Goal: Task Accomplishment & Management: Complete application form

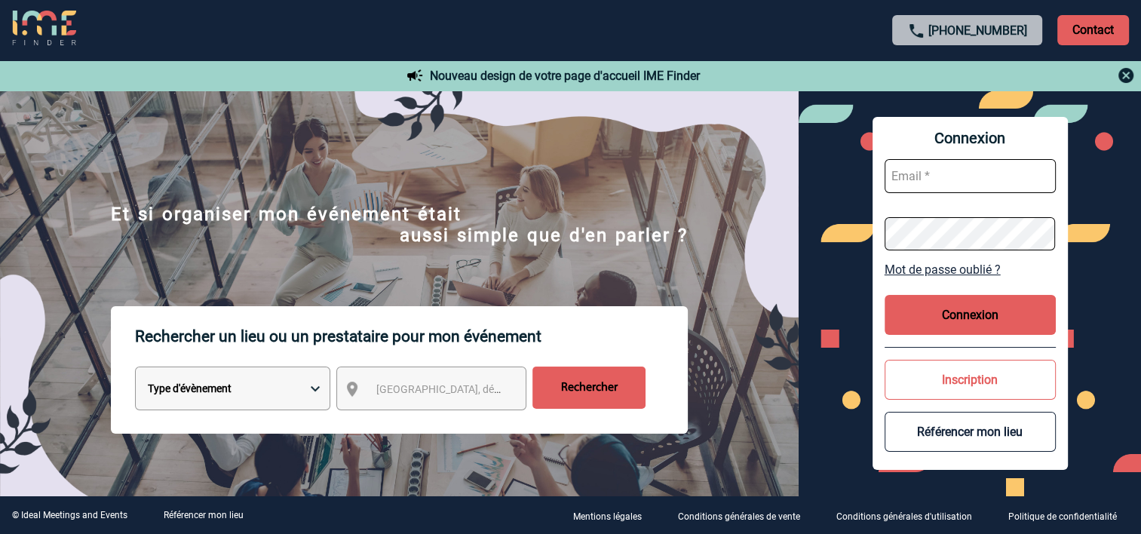
click at [946, 178] on input "text" at bounding box center [970, 176] width 171 height 34
click at [902, 177] on input "text" at bounding box center [970, 176] width 171 height 34
type input "[PERSON_NAME][EMAIL_ADDRESS][DOMAIN_NAME]"
click at [920, 268] on link "Mot de passe oublié ?" at bounding box center [970, 269] width 171 height 14
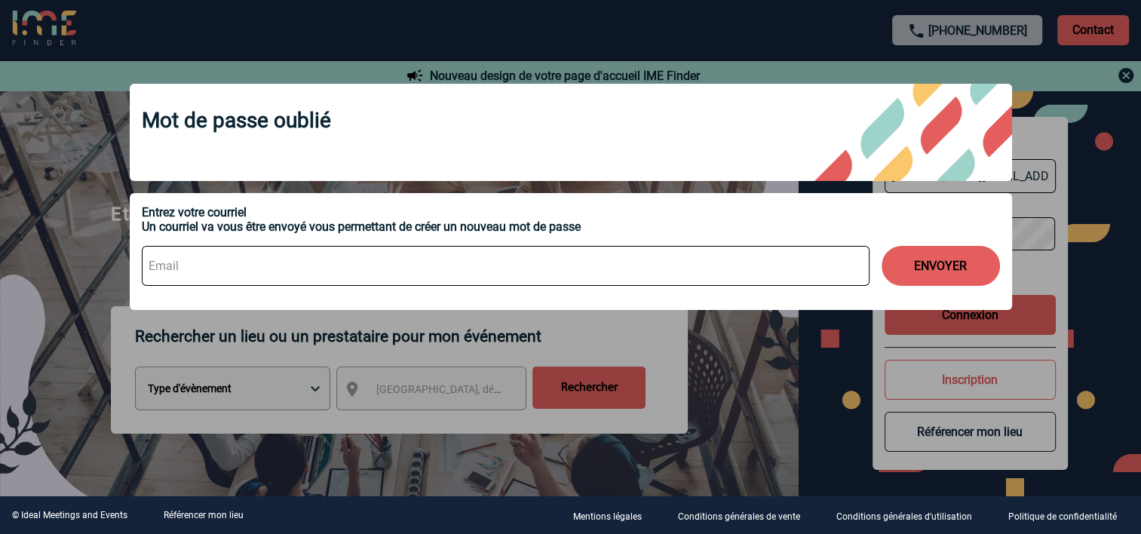
click at [209, 259] on input at bounding box center [506, 266] width 728 height 40
type input "guillemette.henry@capgemini.com"
click at [928, 259] on button "ENVOYER" at bounding box center [941, 266] width 118 height 40
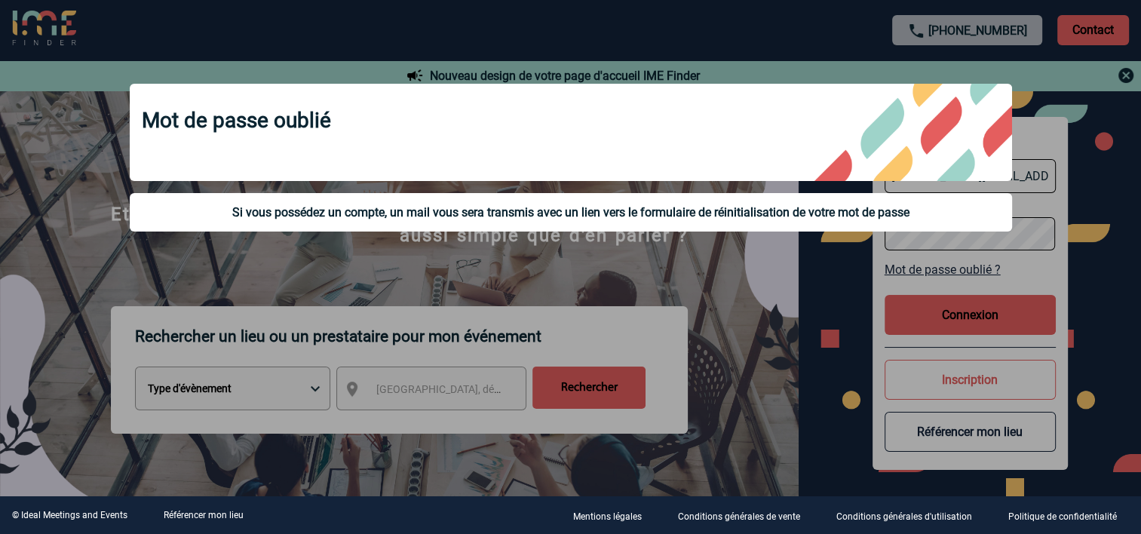
click at [805, 271] on div at bounding box center [570, 267] width 1141 height 534
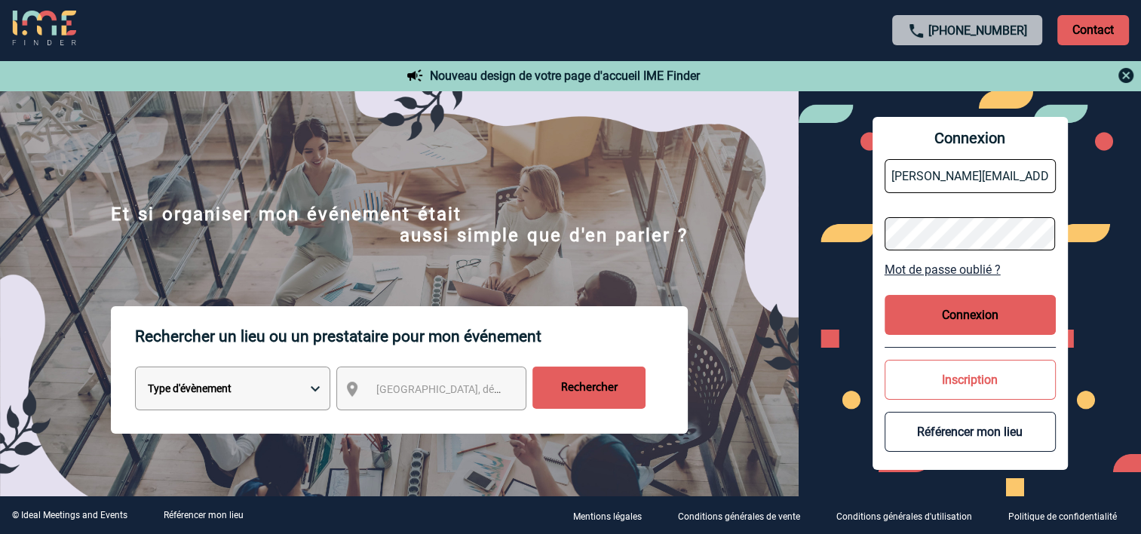
click at [961, 383] on button "Inscription" at bounding box center [970, 380] width 171 height 40
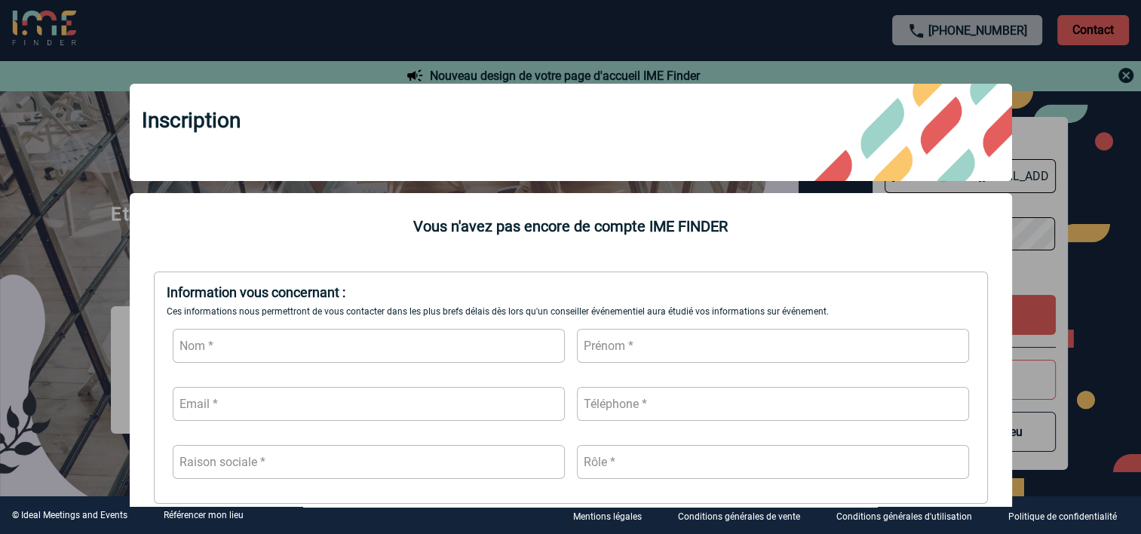
click at [383, 353] on input "text" at bounding box center [369, 346] width 392 height 34
click at [381, 340] on input "text" at bounding box center [369, 346] width 392 height 34
type input "h"
type input "HENRY"
click at [612, 351] on input "text" at bounding box center [773, 346] width 392 height 34
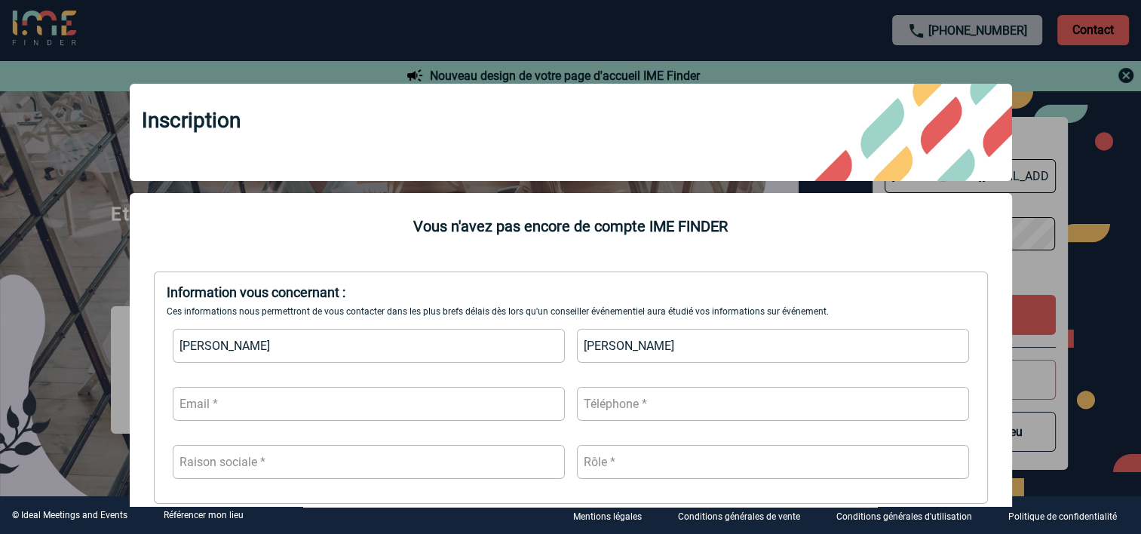
type input "GUILLEMETTE"
click at [373, 399] on input "text" at bounding box center [369, 404] width 392 height 34
type input "guillemette.henry@capgemini.com"
click at [639, 406] on input "text" at bounding box center [773, 404] width 392 height 34
type input "0430481434"
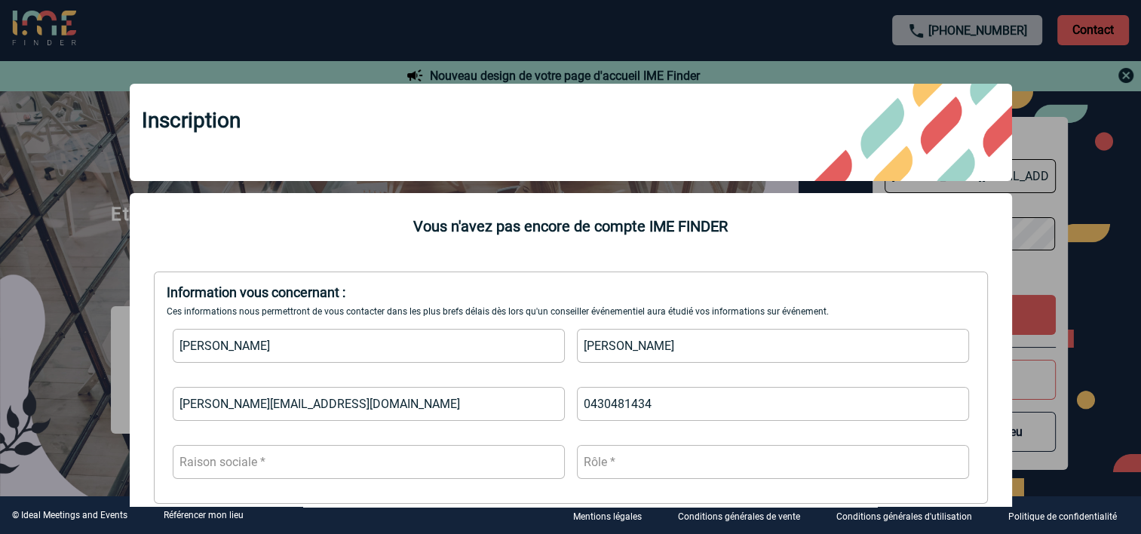
click at [413, 462] on input "text" at bounding box center [369, 462] width 392 height 34
click at [241, 462] on input "CAPGEMINIER&D" at bounding box center [369, 462] width 392 height 34
type input "CAPGEMINI ER&D"
click at [612, 460] on input "text" at bounding box center [773, 462] width 392 height 34
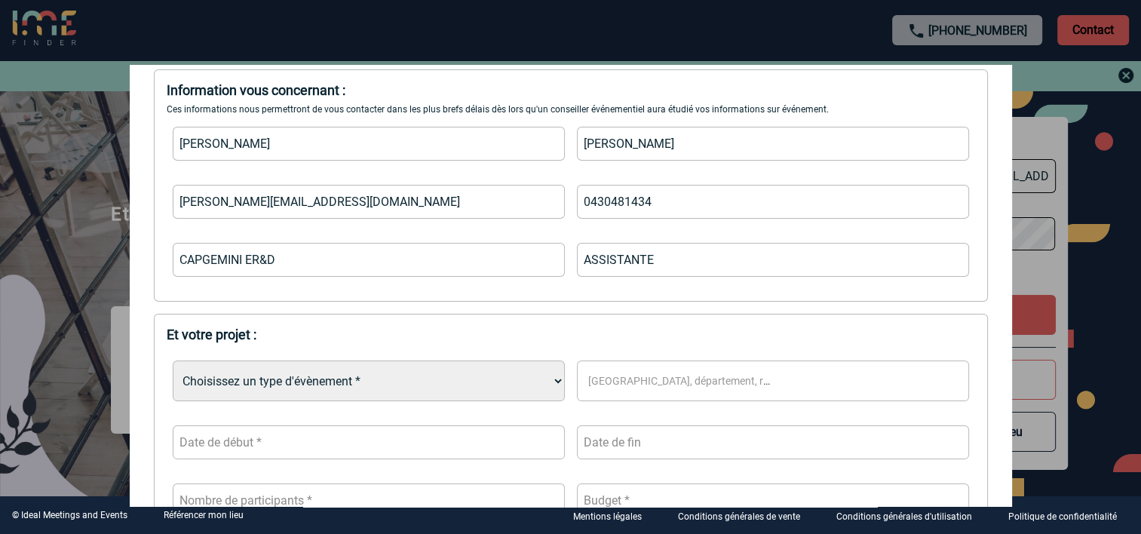
scroll to position [226, 0]
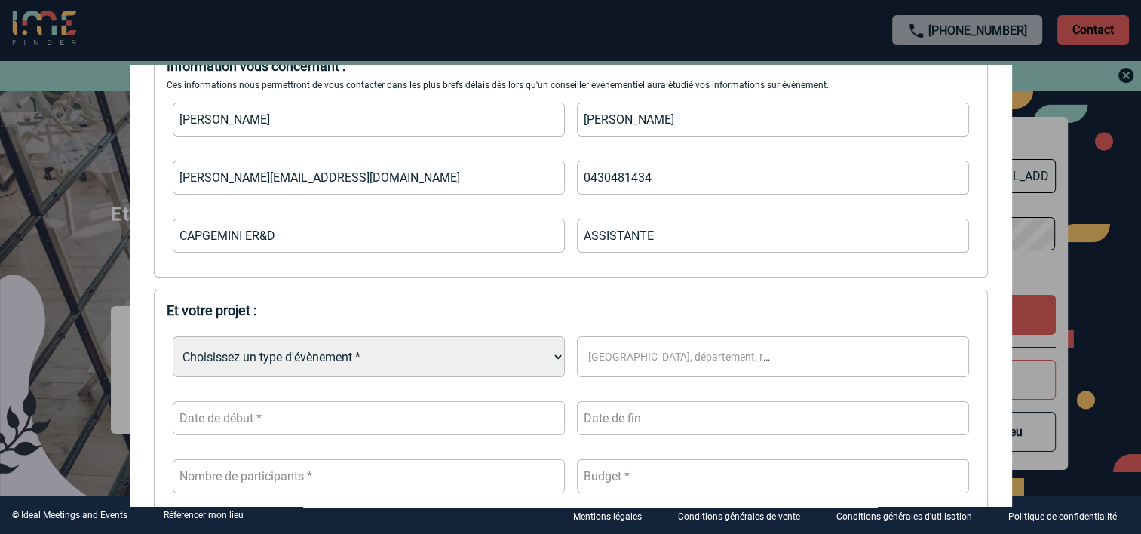
type input "ASSISTANTE"
click at [425, 362] on select "Choisissez un type d'évènement * Séminaire avec nuitée Séminaire sans nuitée Re…" at bounding box center [369, 356] width 392 height 41
click at [173, 337] on select "Choisissez un type d'évènement * Séminaire avec nuitée Séminaire sans nuitée Re…" at bounding box center [369, 356] width 392 height 41
click at [337, 356] on select "Choisissez un type d'évènement * Séminaire avec nuitée Séminaire sans nuitée Re…" at bounding box center [369, 356] width 392 height 41
select select "5"
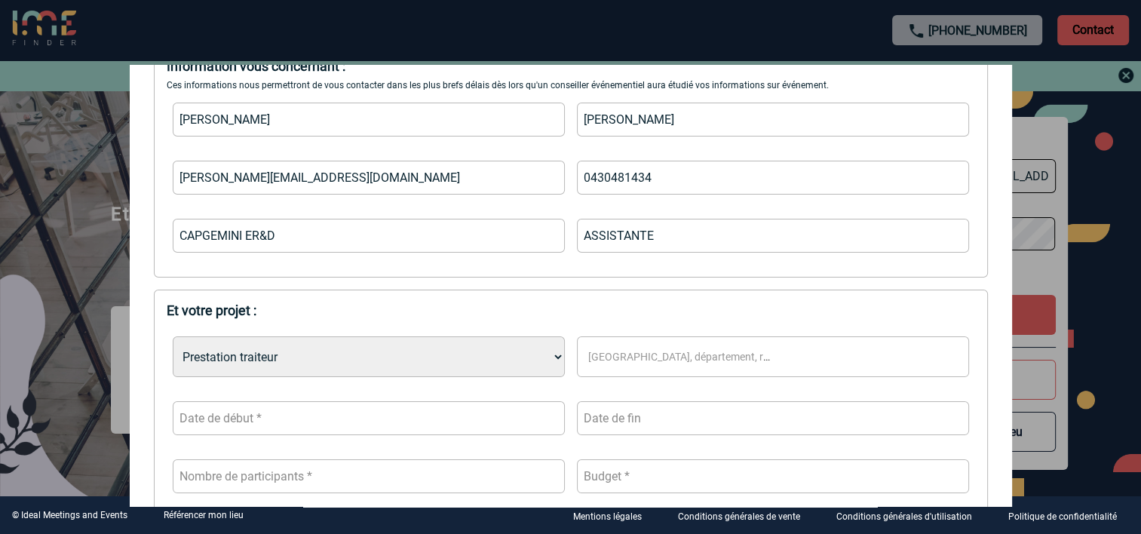
click at [173, 337] on select "Choisissez un type d'évènement * Séminaire avec nuitée Séminaire sans nuitée Re…" at bounding box center [369, 356] width 392 height 41
click at [633, 360] on span "Ville, département, région..." at bounding box center [696, 357] width 216 height 12
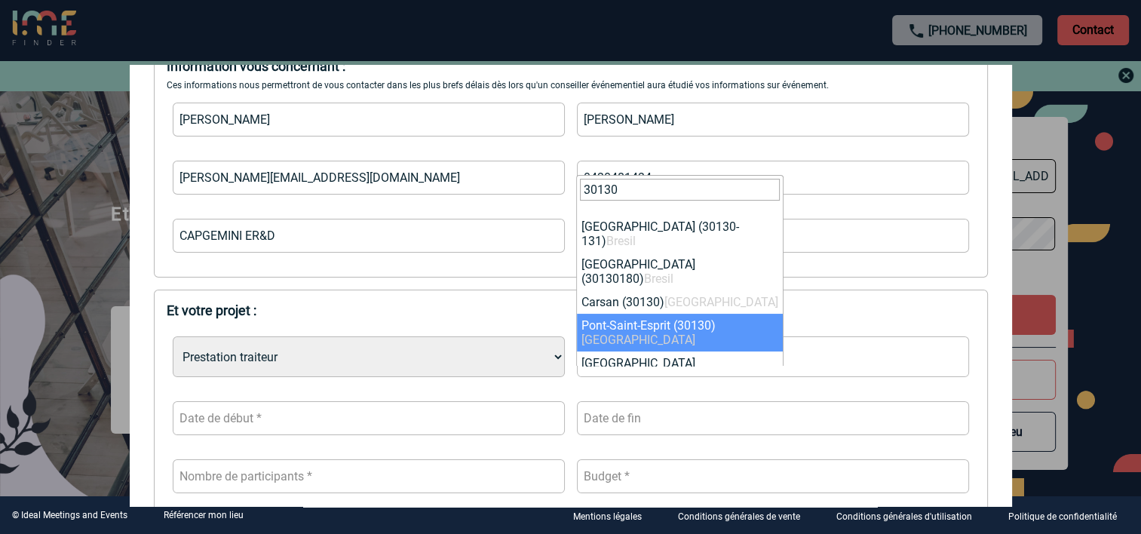
type input "30130"
select select "28975"
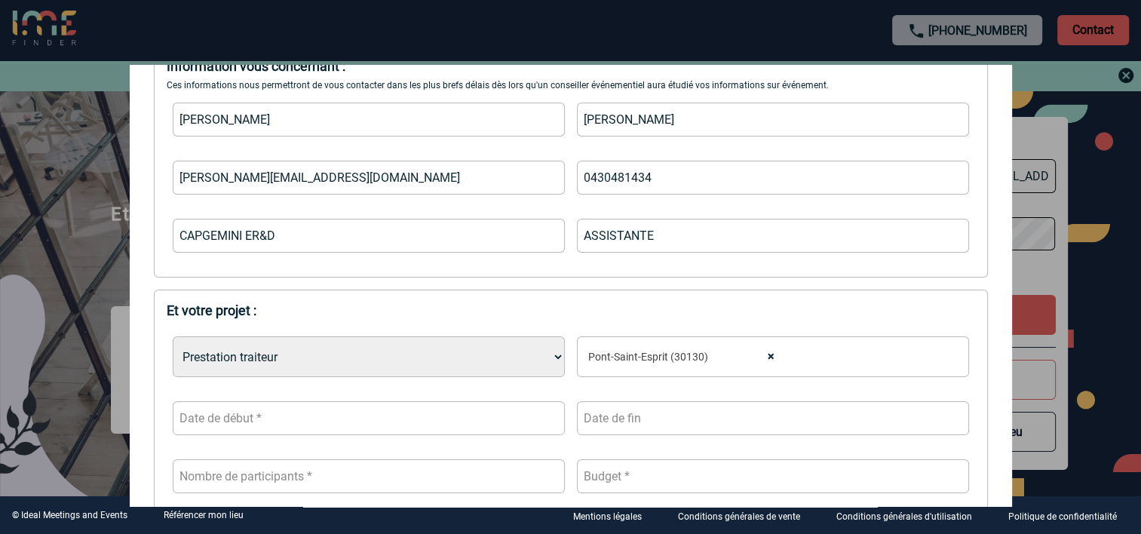
click at [327, 431] on input "text" at bounding box center [369, 418] width 392 height 34
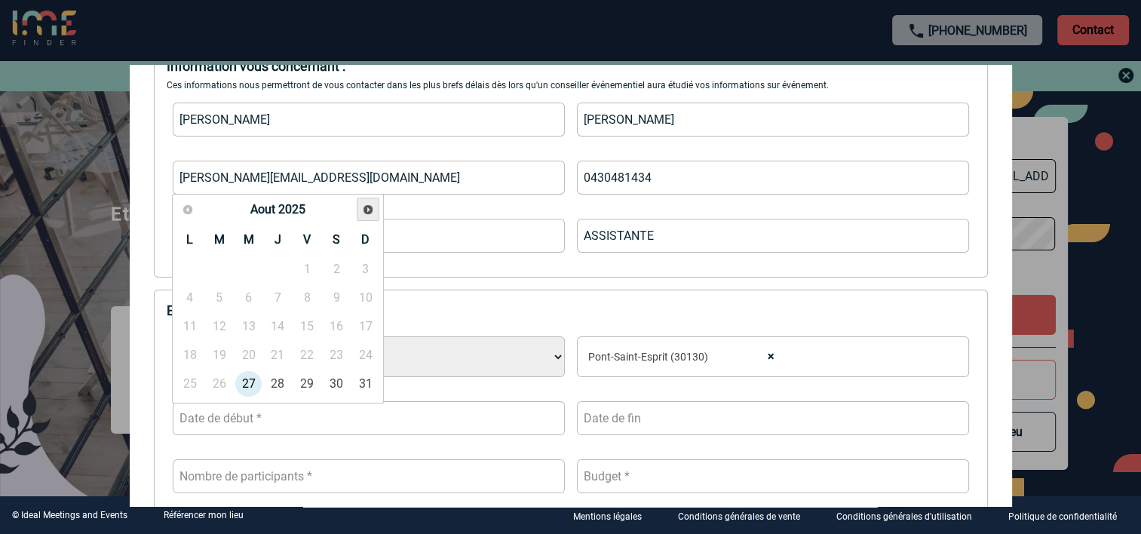
click at [367, 208] on span "Suivant" at bounding box center [368, 210] width 12 height 12
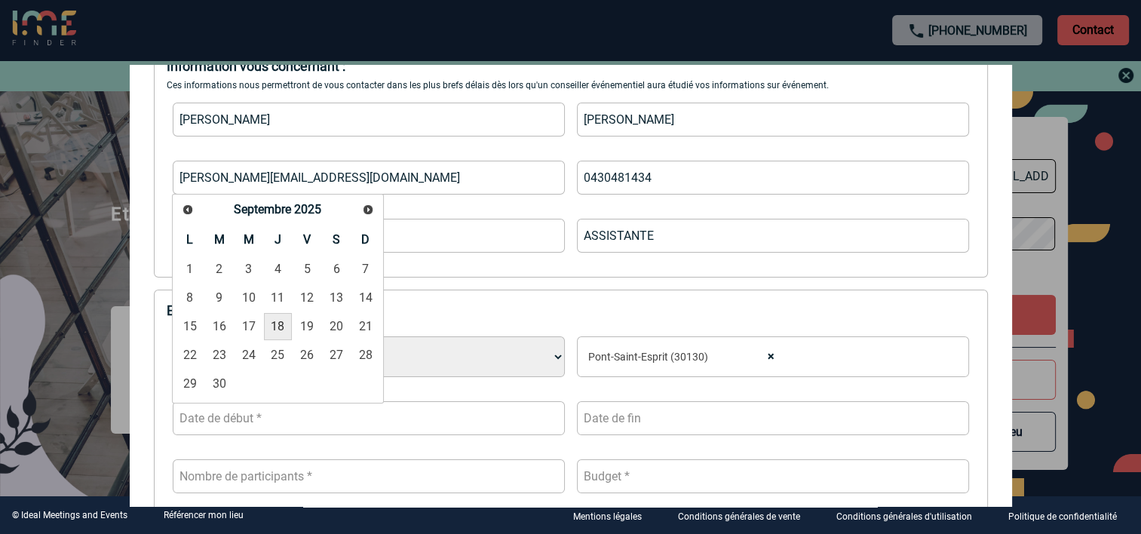
click at [275, 324] on link "18" at bounding box center [278, 326] width 28 height 27
type input "18-09-2025"
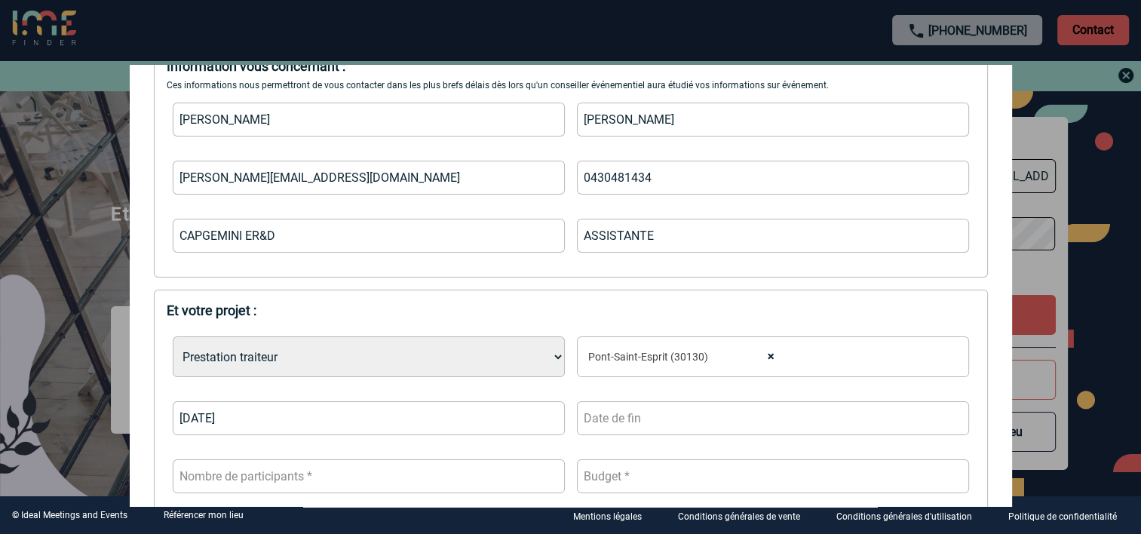
click at [599, 419] on input "text" at bounding box center [773, 418] width 392 height 34
click at [685, 330] on link "18" at bounding box center [677, 326] width 28 height 27
type input "18-09-2025"
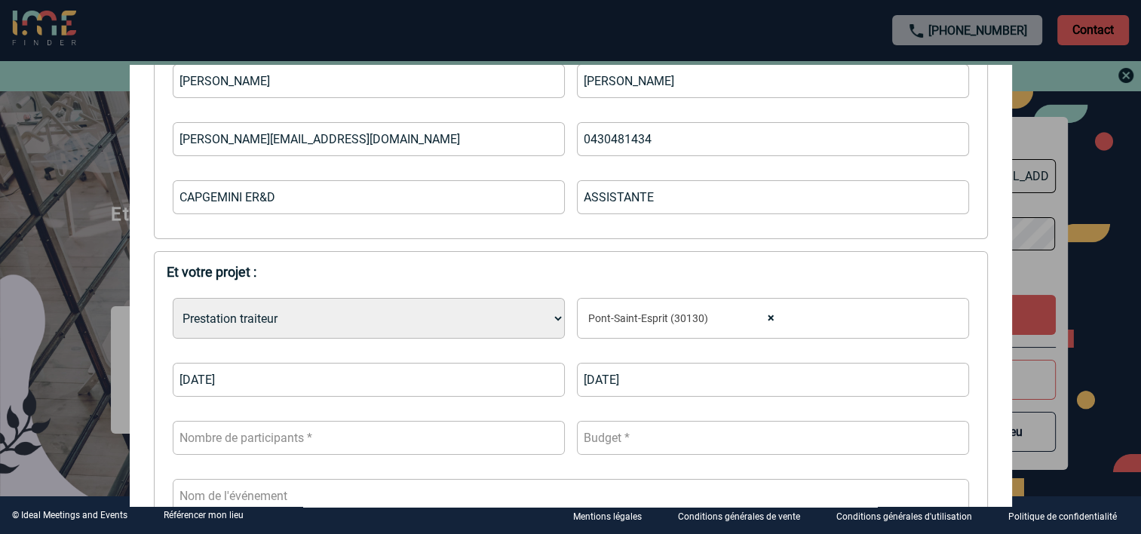
scroll to position [302, 0]
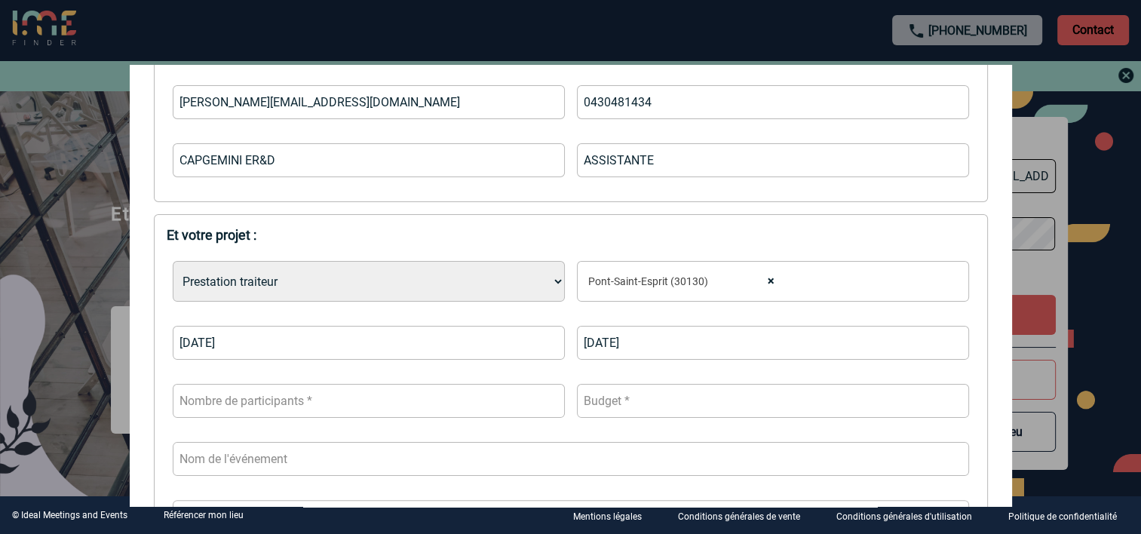
click at [344, 406] on input "number" at bounding box center [369, 401] width 392 height 34
click at [439, 401] on input "number" at bounding box center [369, 401] width 392 height 34
type input "45"
click at [639, 401] on input "number" at bounding box center [773, 401] width 392 height 34
click at [655, 398] on input "number" at bounding box center [773, 401] width 392 height 34
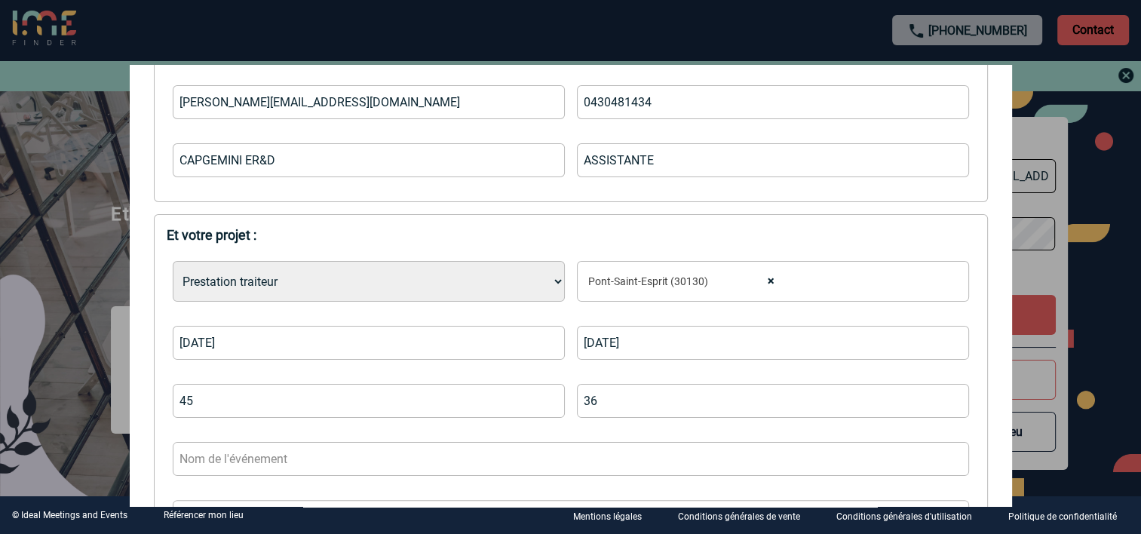
click at [946, 399] on input "36" at bounding box center [773, 401] width 392 height 34
click at [946, 399] on input "37" at bounding box center [773, 401] width 392 height 34
click at [943, 402] on input "36" at bounding box center [773, 401] width 392 height 34
type input "35"
click at [943, 406] on input "35" at bounding box center [773, 401] width 392 height 34
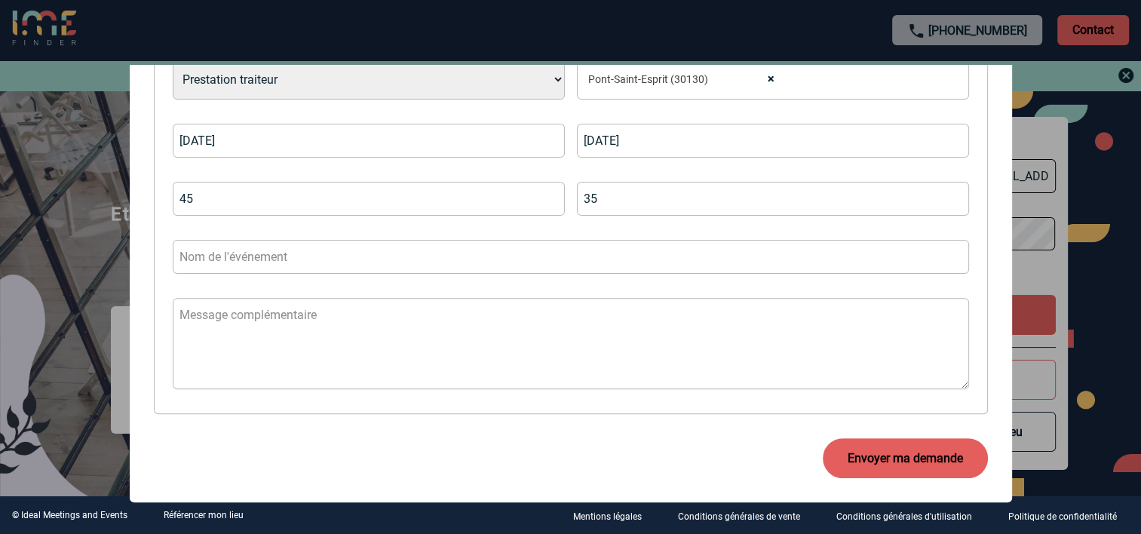
scroll to position [522, 0]
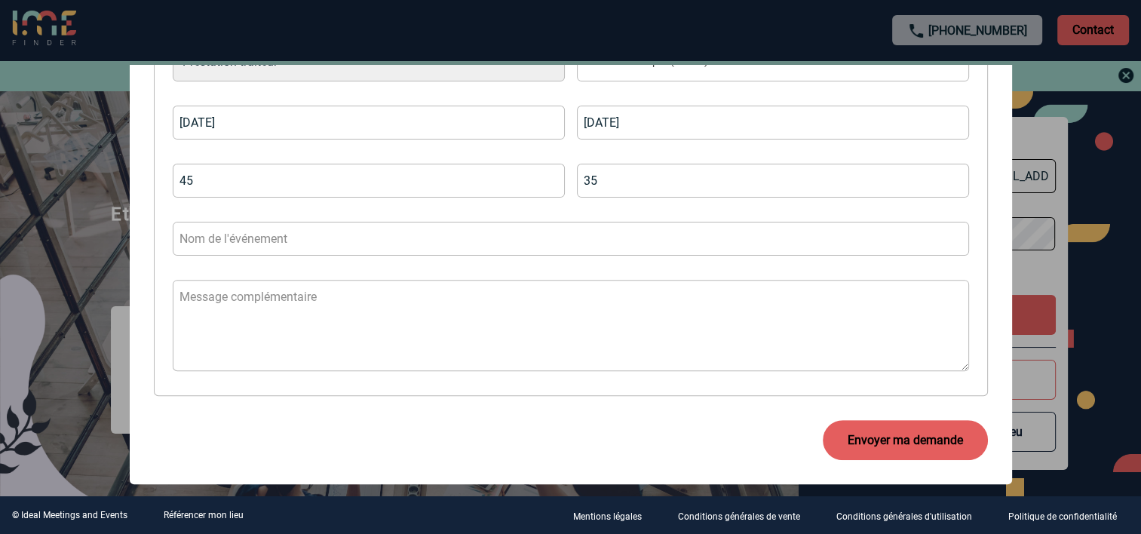
click at [268, 242] on input "text" at bounding box center [571, 239] width 796 height 34
type input "AFTER"
click at [258, 296] on textarea at bounding box center [571, 325] width 796 height 91
click at [293, 303] on textarea at bounding box center [571, 325] width 796 height 91
paste textarea "Bonjour Madame, Serait-il possible d’avoir un de vis à l’atelier du bistrot de …"
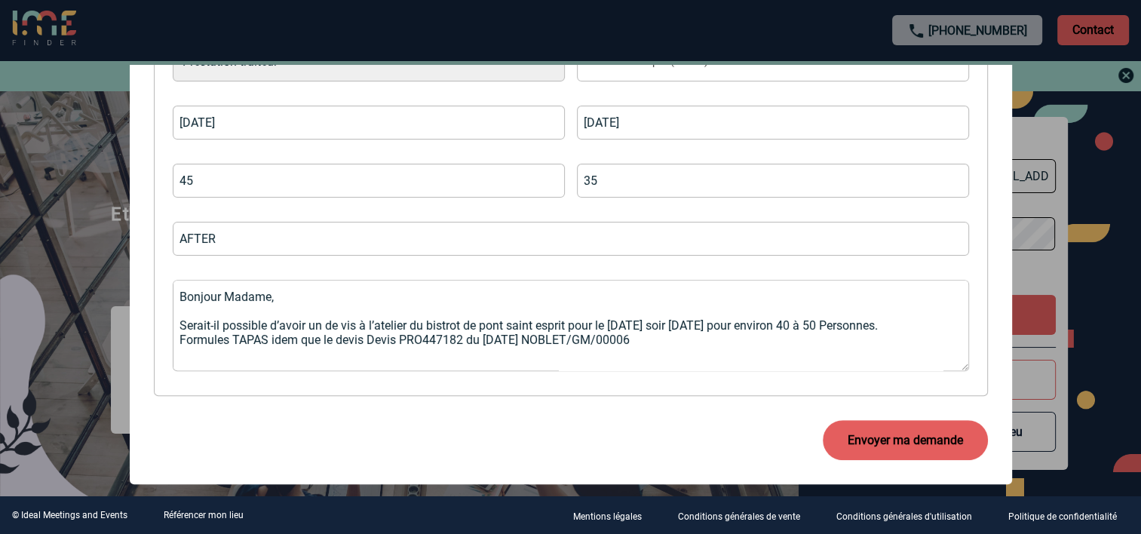
scroll to position [93, 0]
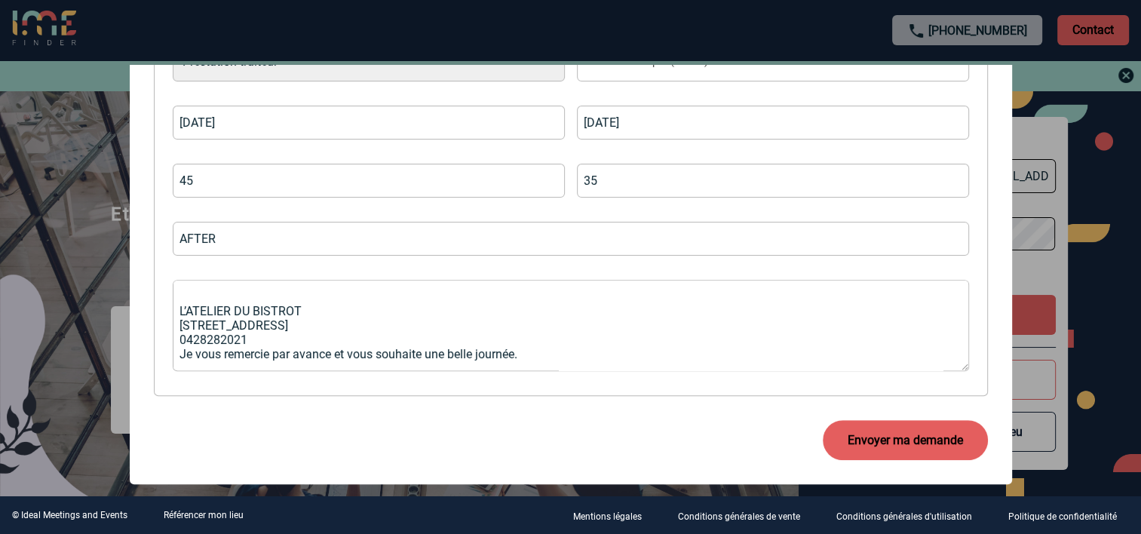
click at [865, 446] on button "Envoyer ma demande" at bounding box center [905, 440] width 165 height 40
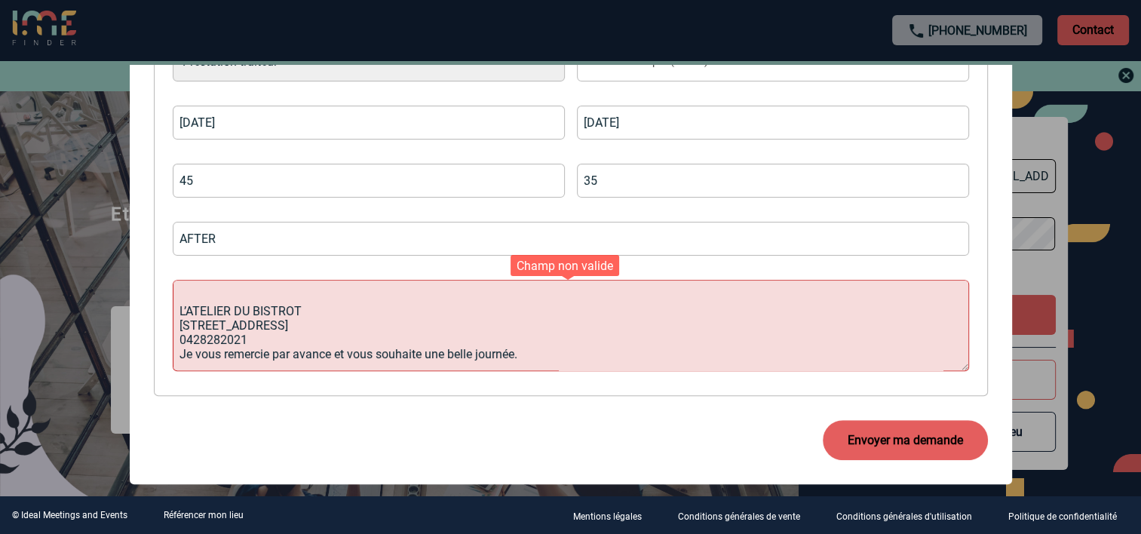
scroll to position [101, 0]
drag, startPoint x: 468, startPoint y: 331, endPoint x: 175, endPoint y: 299, distance: 294.4
click at [175, 299] on textarea "Bonjour Madame, Serait-il possible d’avoir un de vis à l’atelier du bistrot de …" at bounding box center [571, 325] width 796 height 91
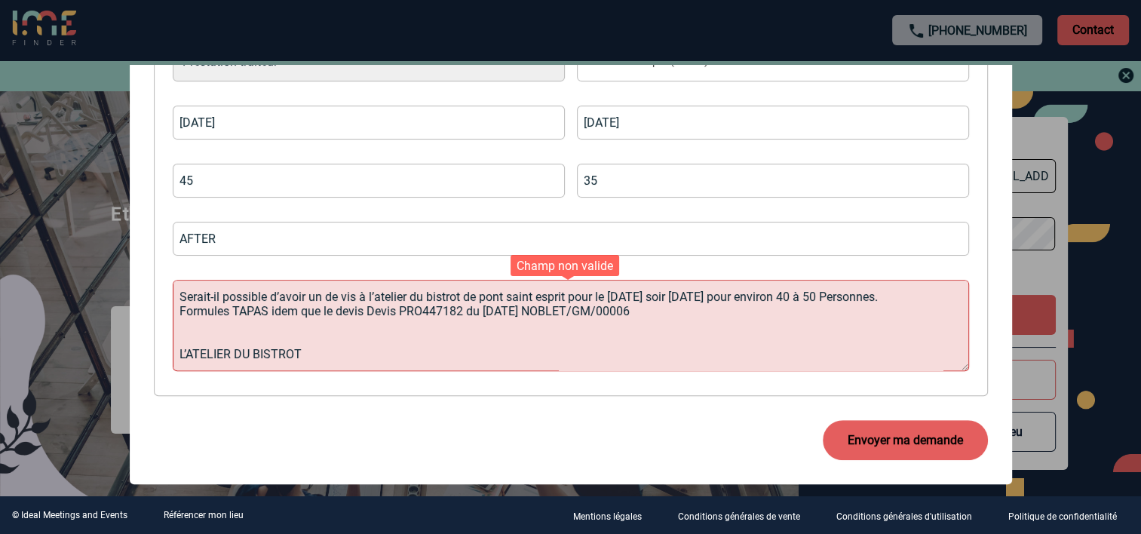
scroll to position [57, 0]
drag, startPoint x: 310, startPoint y: 323, endPoint x: 170, endPoint y: 335, distance: 140.8
click at [170, 335] on div "Choisissez un type d'évènement * Séminaire avec nuitée Séminaire sans nuitée Re…" at bounding box center [571, 206] width 808 height 354
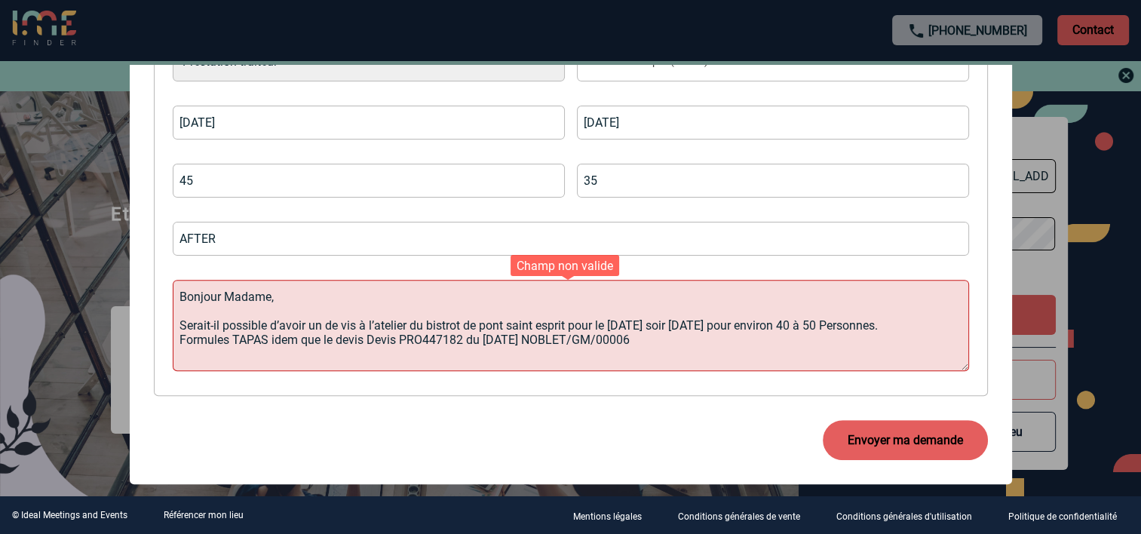
scroll to position [0, 0]
click at [270, 293] on textarea "Bonjour Madame, Serait-il possible d’avoir un de vis à l’atelier du bistrot de …" at bounding box center [571, 325] width 796 height 91
type textarea "Bonjour, Serait-il possible d’avoir un de vis à l’atelier du bistrot de pont sa…"
click at [882, 442] on button "Envoyer ma demande" at bounding box center [905, 440] width 165 height 40
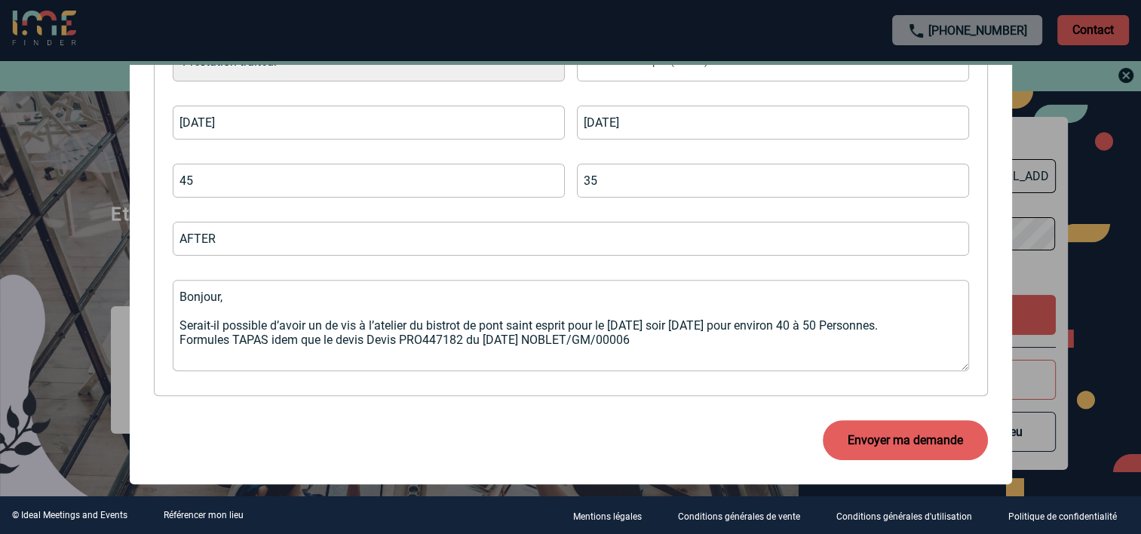
scroll to position [0, 0]
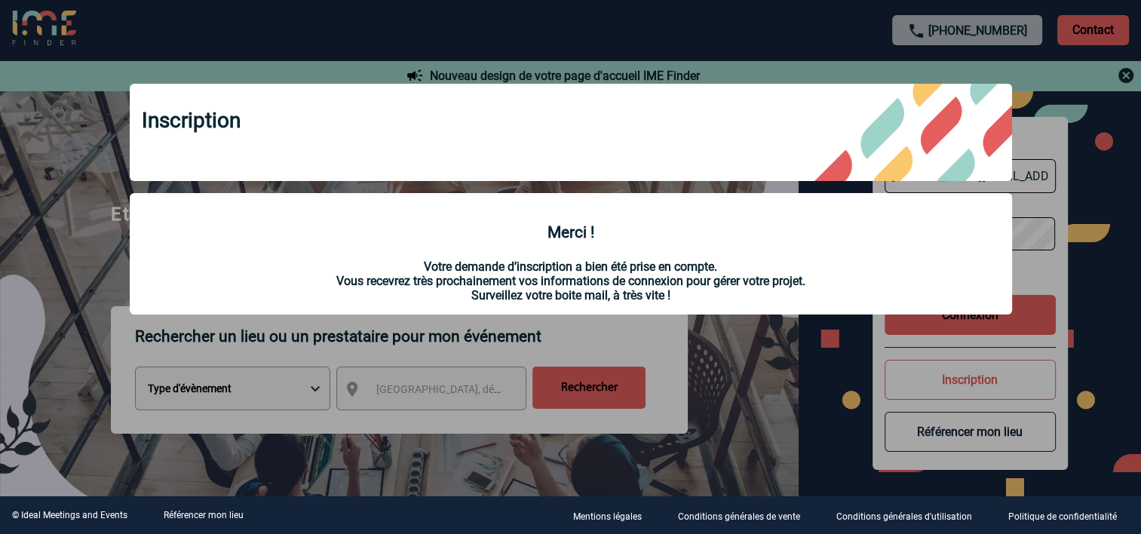
click at [1091, 279] on div at bounding box center [570, 267] width 1141 height 534
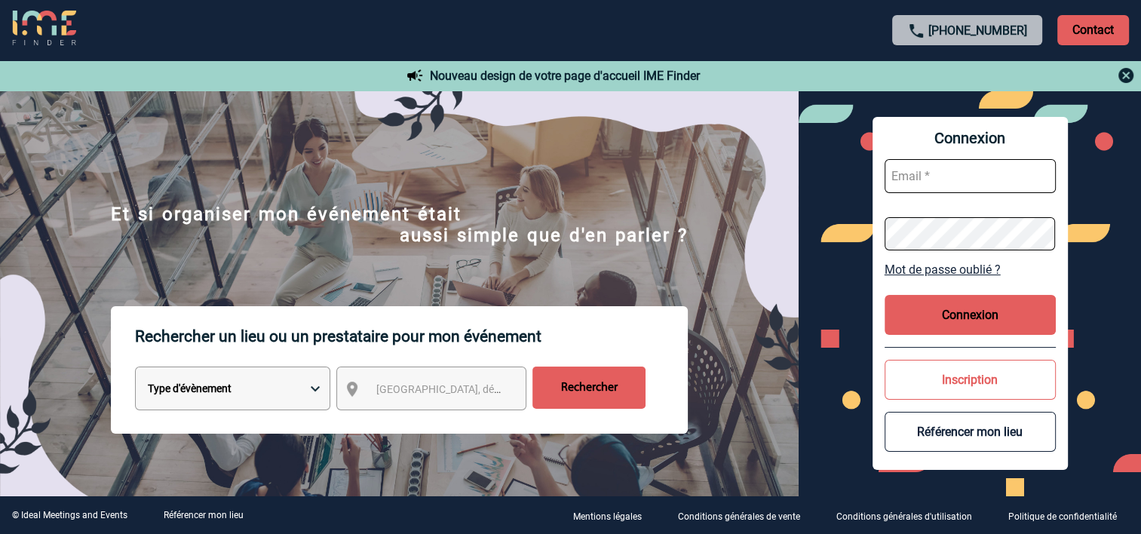
click at [939, 174] on input "text" at bounding box center [970, 176] width 171 height 34
type input "guillemette.henry@capgemini.com"
click at [966, 317] on button "Connexion" at bounding box center [970, 315] width 171 height 40
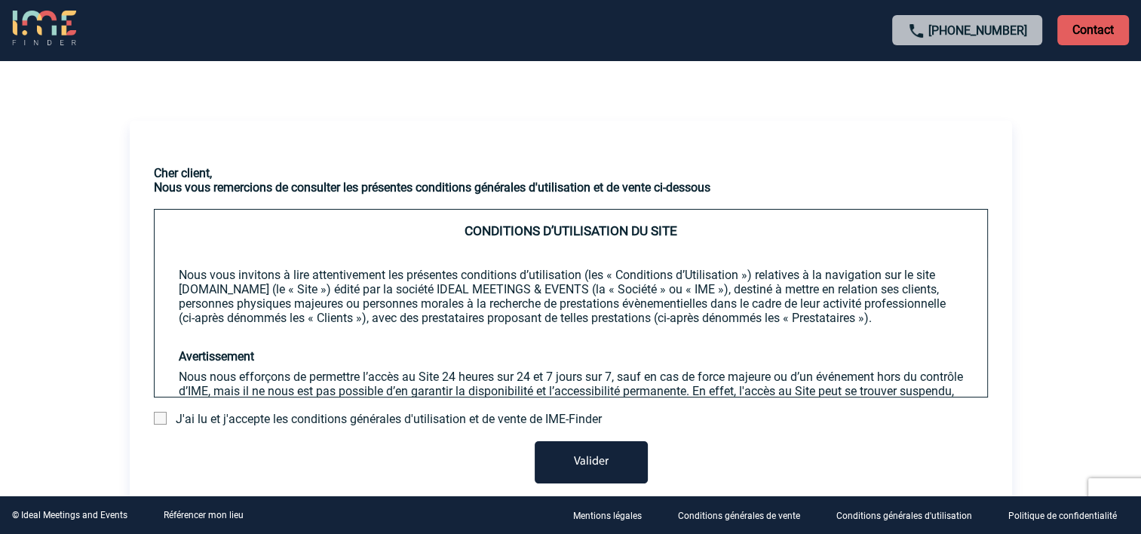
click at [590, 465] on button "Valider" at bounding box center [591, 462] width 113 height 42
drag, startPoint x: 160, startPoint y: 412, endPoint x: 214, endPoint y: 425, distance: 56.0
click at [159, 412] on span at bounding box center [160, 418] width 13 height 13
click at [0, 0] on input "checkbox" at bounding box center [0, 0] width 0 height 0
click at [604, 471] on button "Valider" at bounding box center [591, 462] width 113 height 42
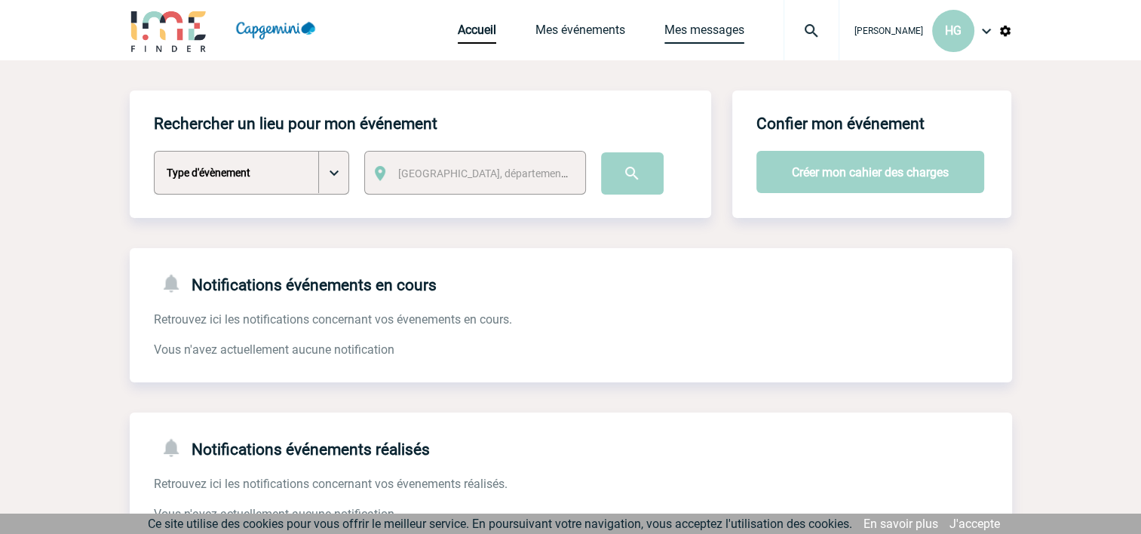
click at [679, 28] on link "Mes messages" at bounding box center [704, 33] width 80 height 21
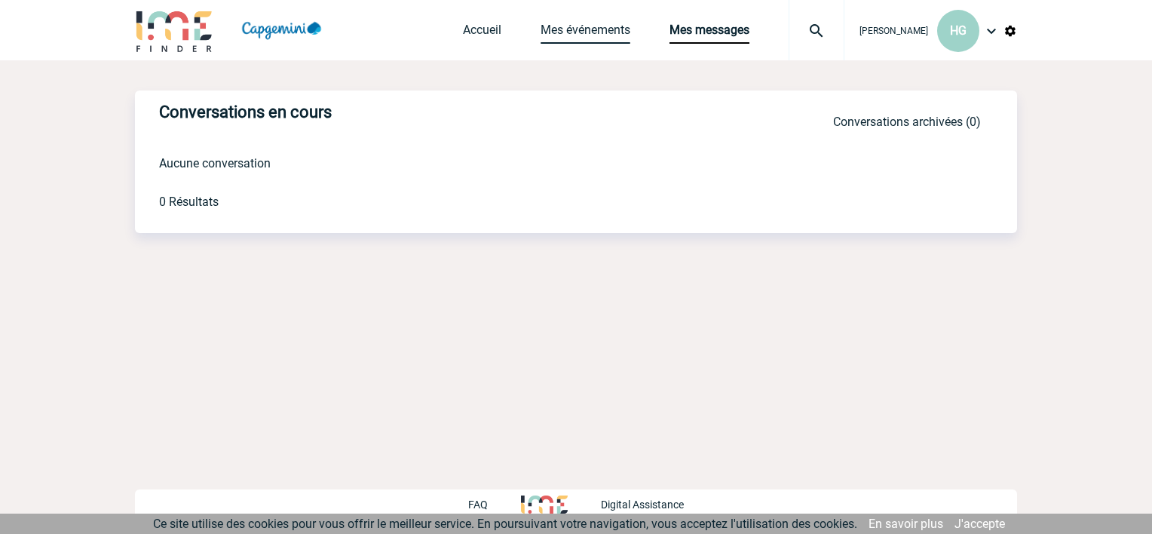
click at [547, 42] on link "Mes événements" at bounding box center [586, 33] width 90 height 21
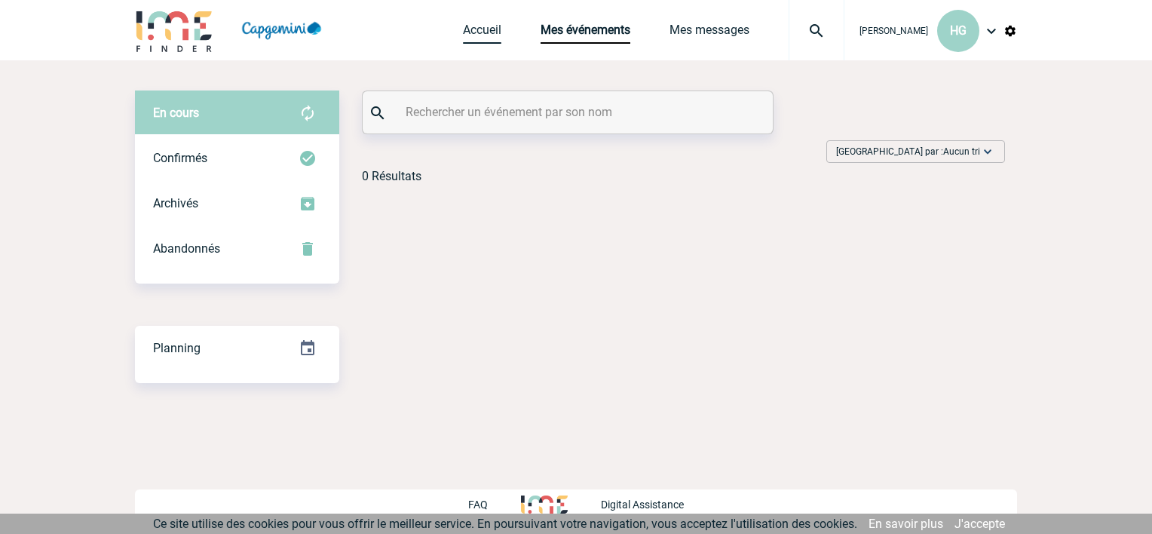
click at [463, 30] on link "Accueil" at bounding box center [482, 33] width 38 height 21
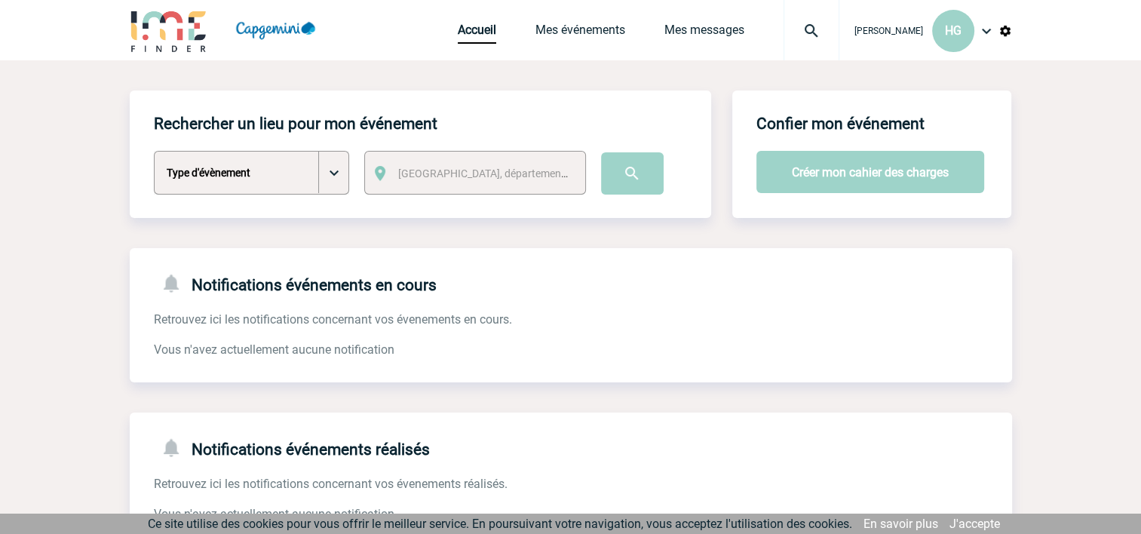
click at [326, 179] on select "Type d'évènement Séminaire avec nuitée Séminaire sans nuitée Repas de groupe Te…" at bounding box center [251, 173] width 195 height 44
select select "5"
click at [154, 152] on select "Type d'évènement Séminaire avec nuitée Séminaire sans nuitée Repas de groupe Te…" at bounding box center [251, 173] width 195 height 44
click at [475, 173] on span "[GEOGRAPHIC_DATA], département, région..." at bounding box center [503, 173] width 210 height 12
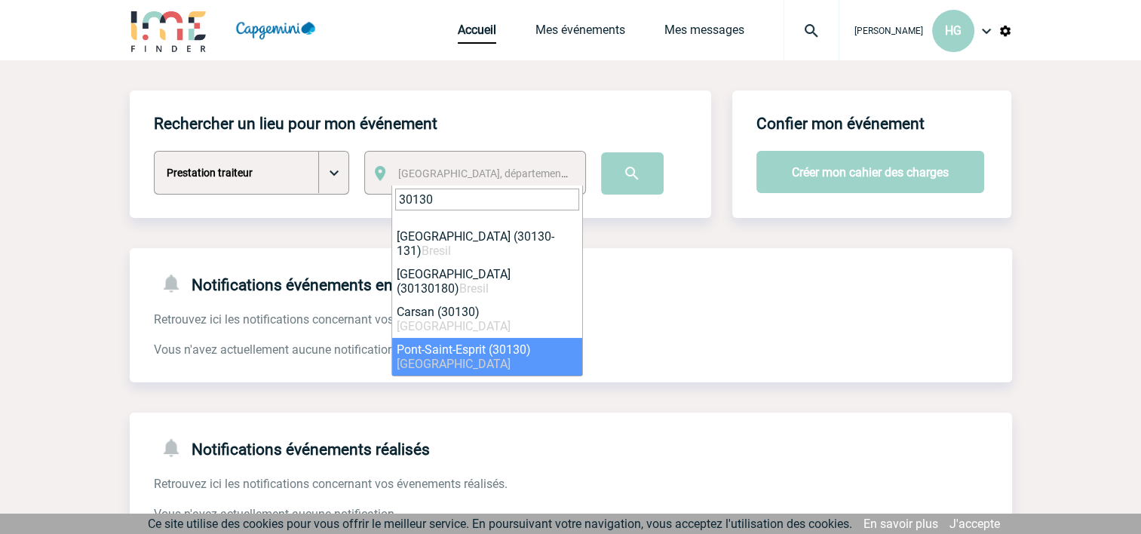
type input "30130"
select select "28975"
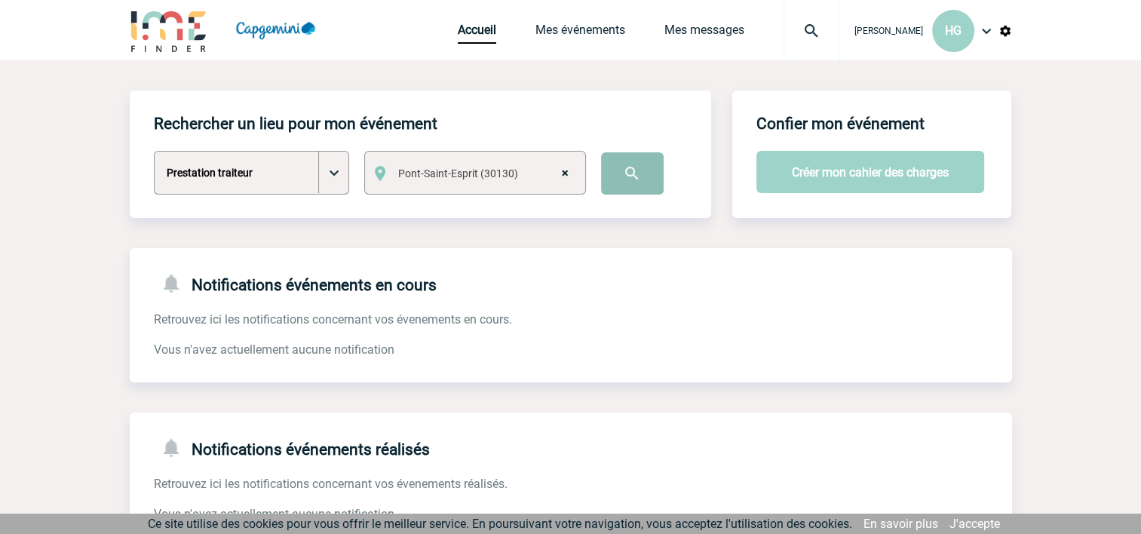
click at [621, 173] on input "image" at bounding box center [632, 173] width 63 height 42
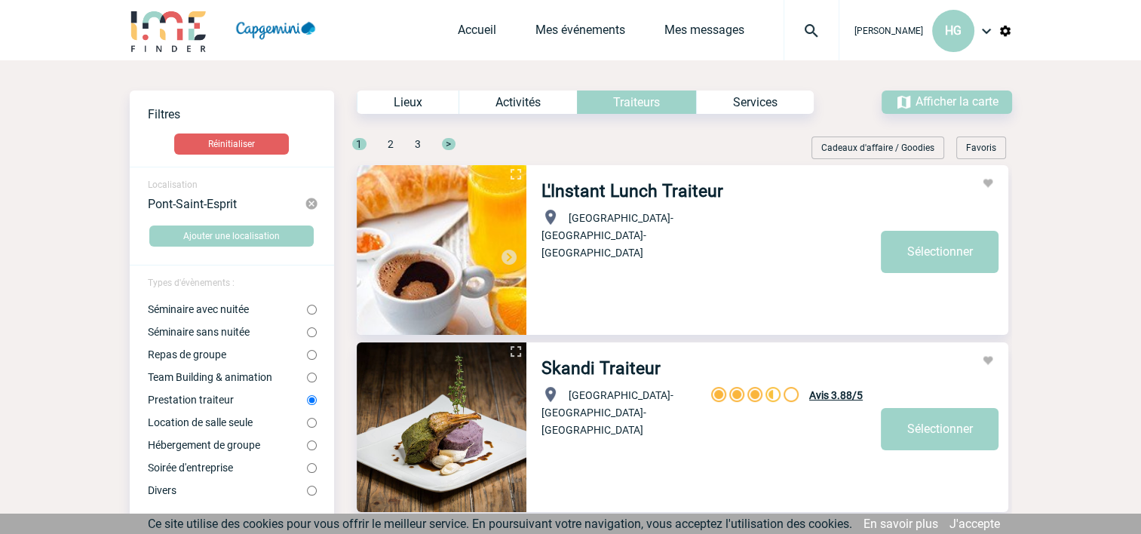
click at [391, 106] on div "Lieux" at bounding box center [408, 101] width 102 height 23
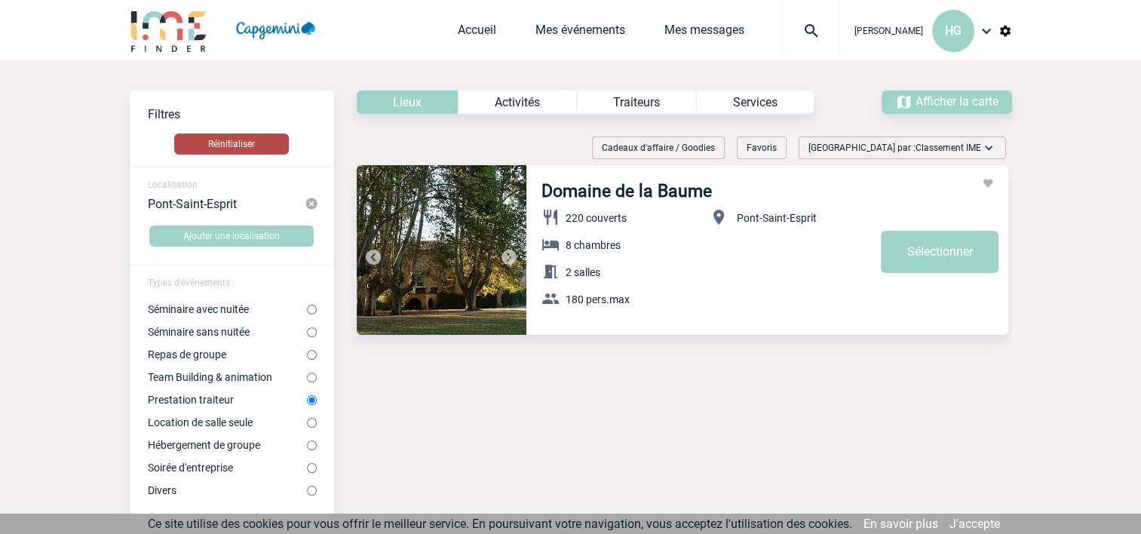
click at [232, 142] on button "Réinitialiser" at bounding box center [231, 143] width 115 height 21
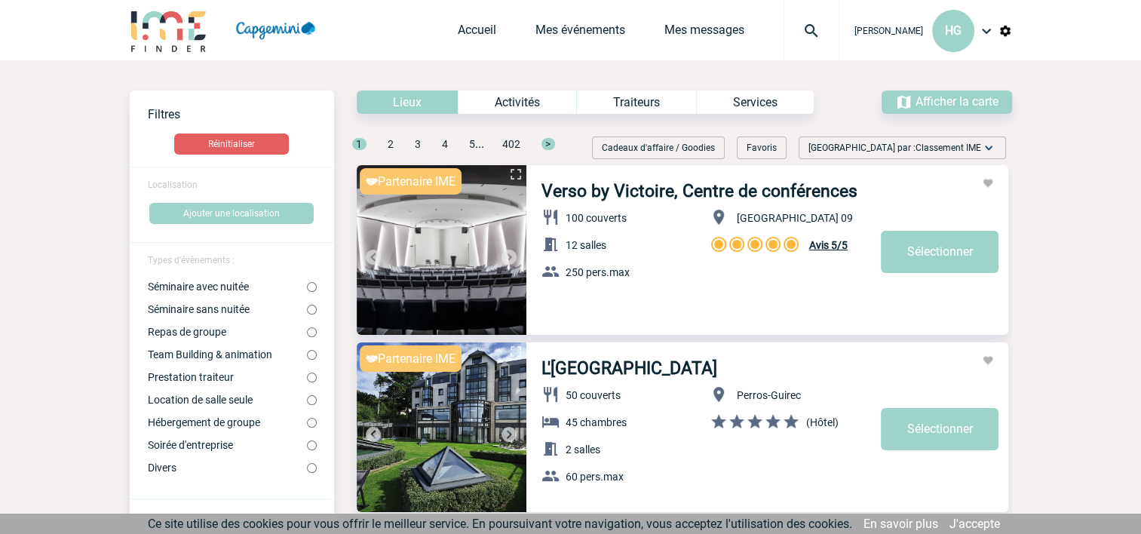
click at [797, 32] on img at bounding box center [811, 31] width 54 height 18
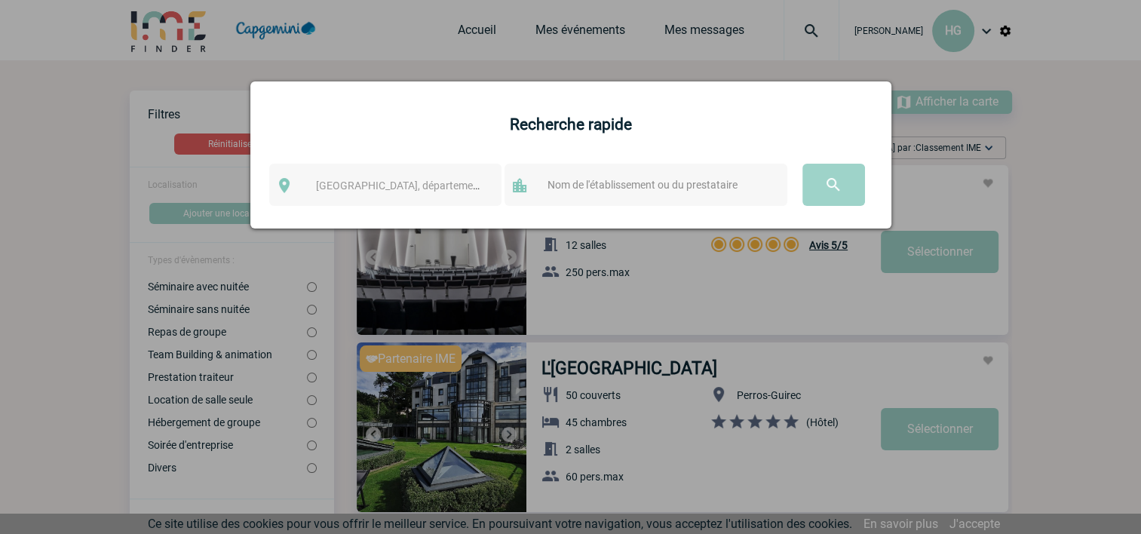
click at [562, 186] on input "text" at bounding box center [661, 185] width 234 height 20
type input "L'atelier du bistrot"
click at [404, 183] on span "Ville, département, région..." at bounding box center [421, 185] width 210 height 12
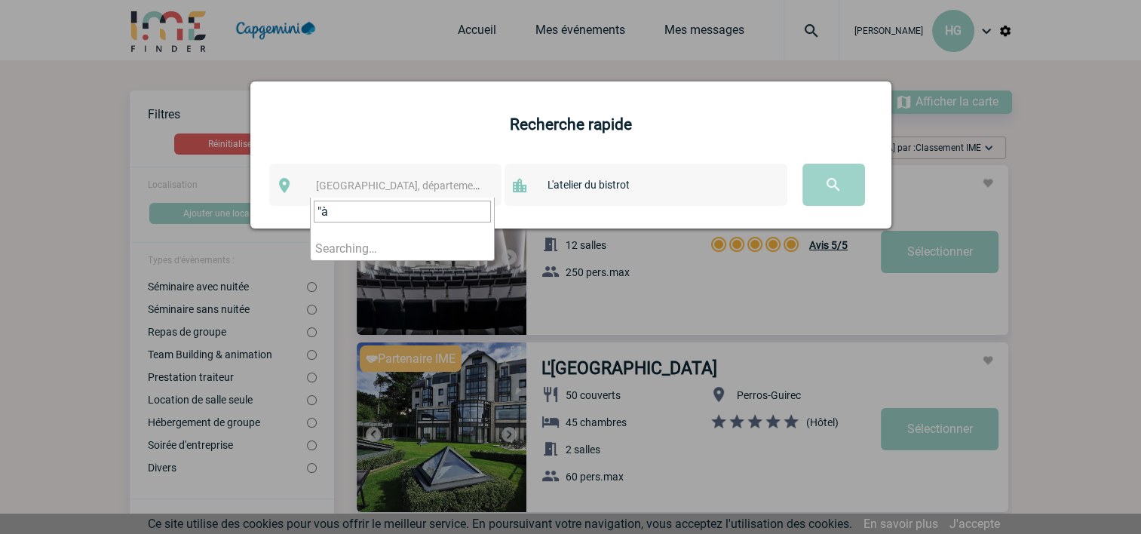
type input """
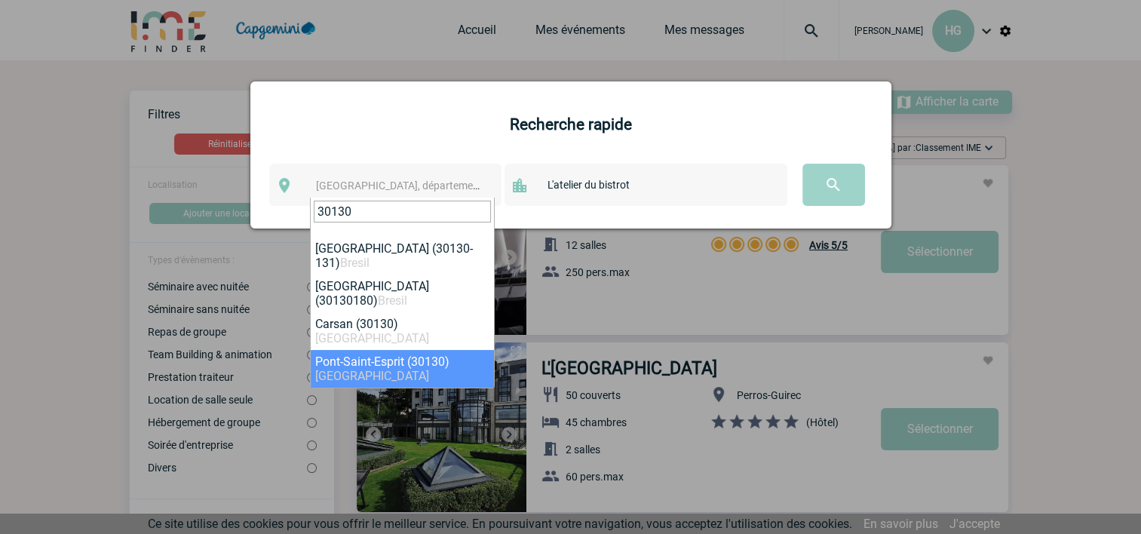
type input "30130"
select select "28975"
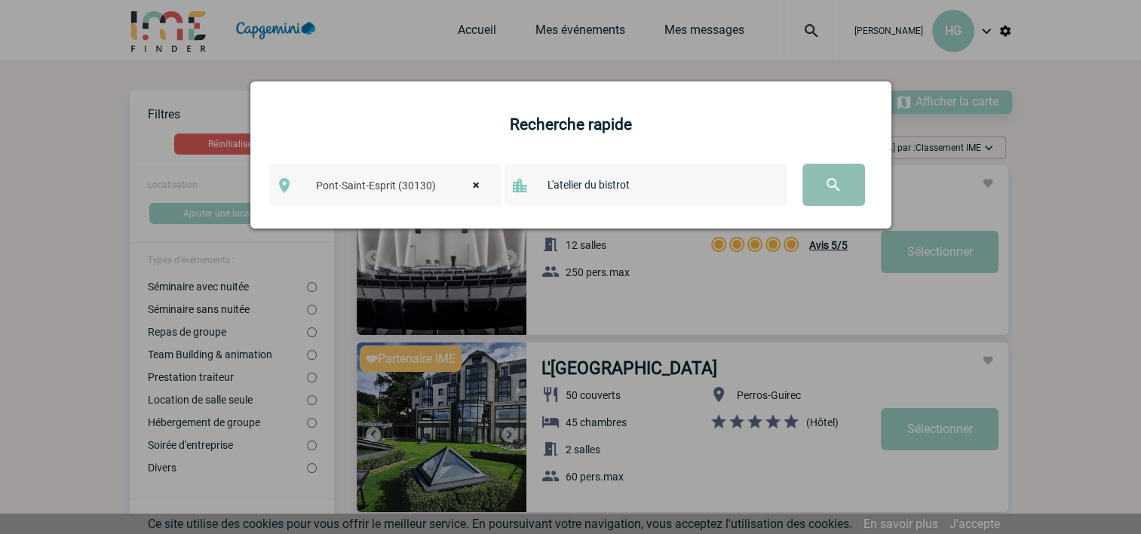
click at [820, 187] on input "image" at bounding box center [833, 185] width 63 height 42
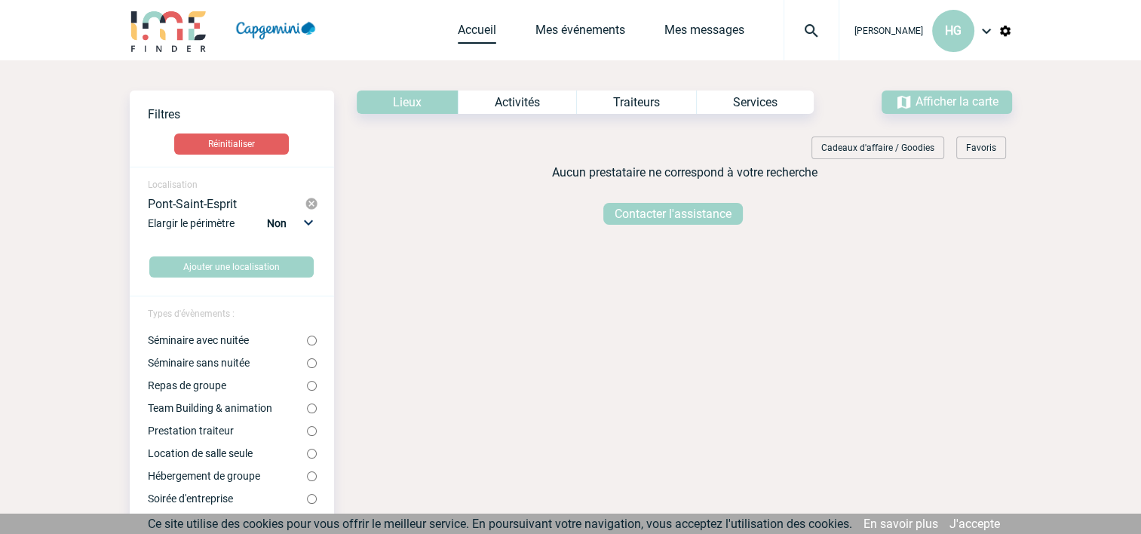
click at [458, 27] on link "Accueil" at bounding box center [477, 33] width 38 height 21
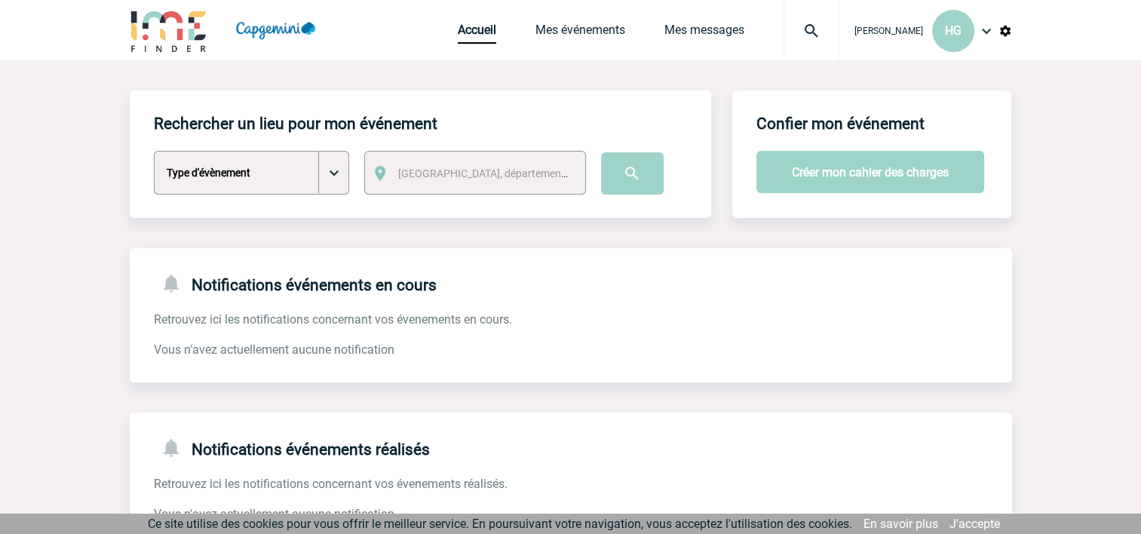
click at [991, 28] on img at bounding box center [986, 31] width 18 height 18
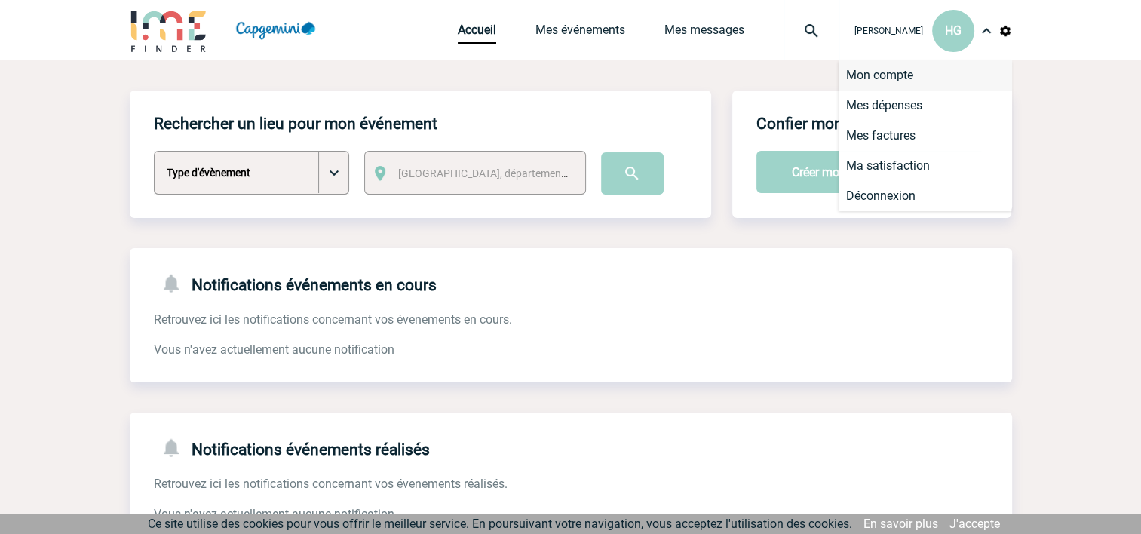
click at [898, 78] on li "Mon compte" at bounding box center [925, 75] width 173 height 30
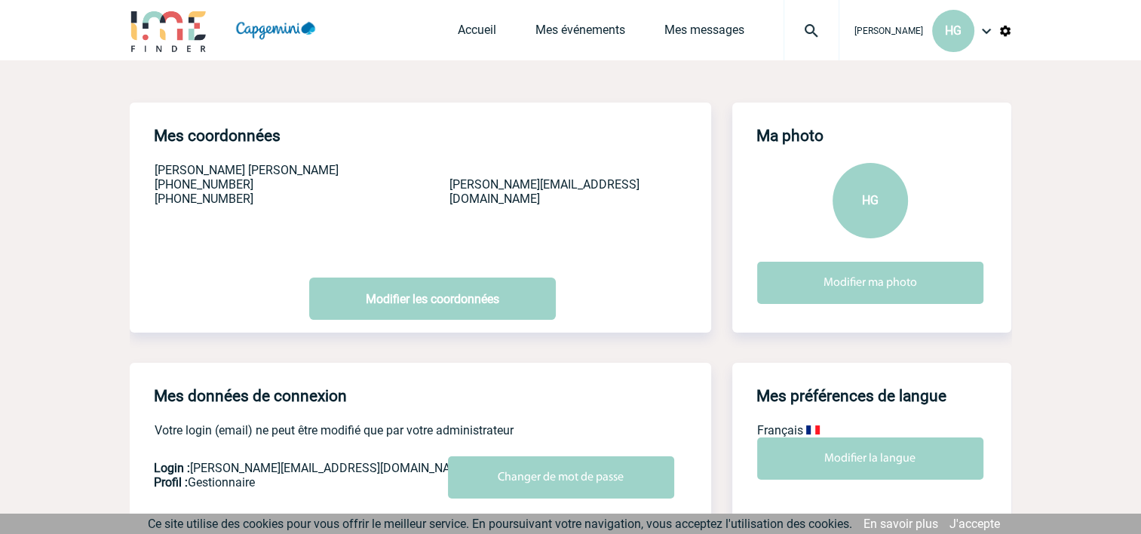
scroll to position [151, 0]
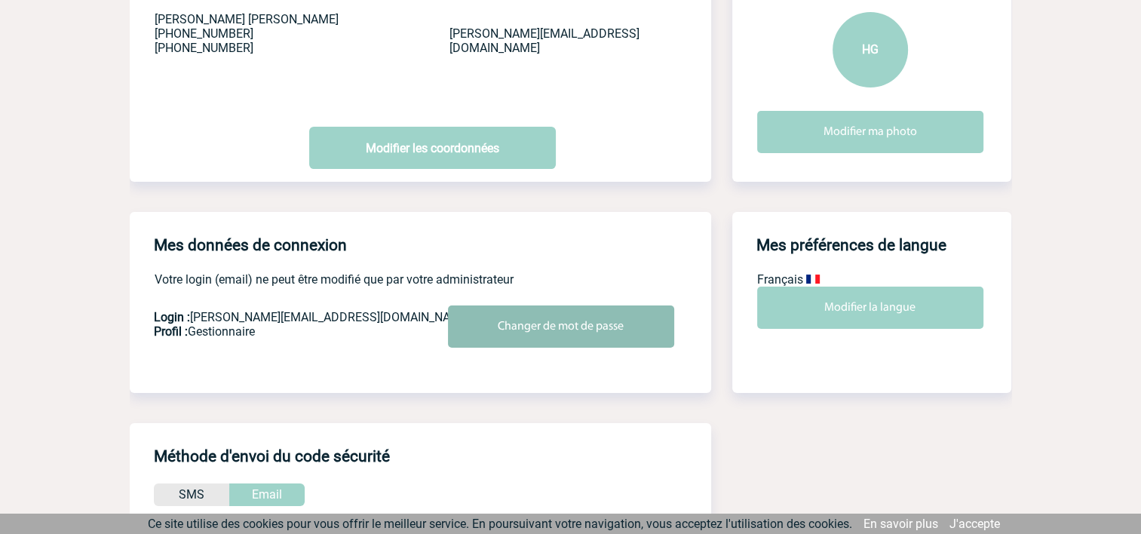
click at [534, 323] on input "Changer de mot de passe" at bounding box center [561, 326] width 226 height 42
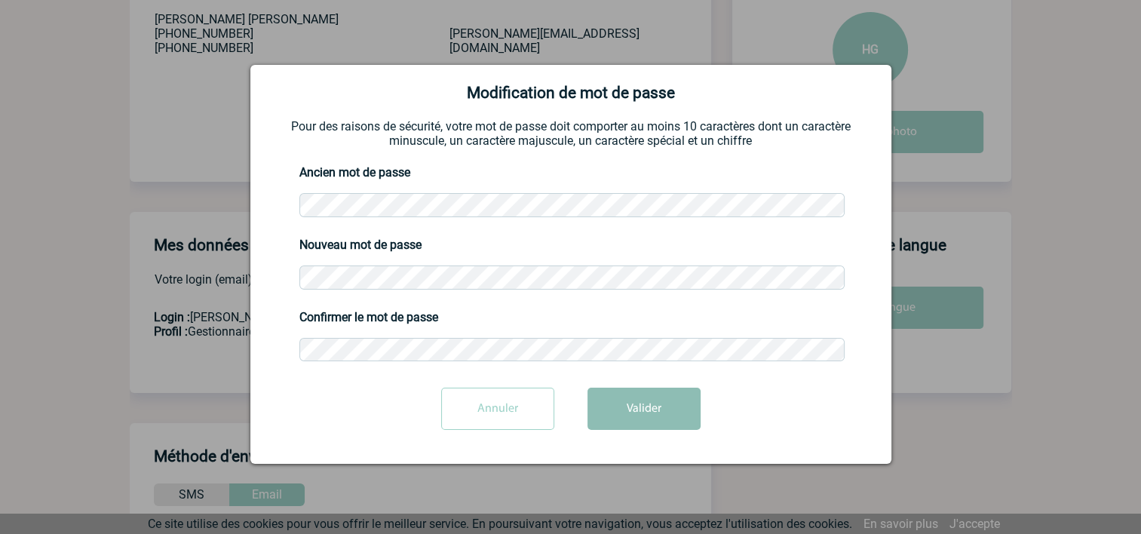
click at [636, 411] on button "Valider" at bounding box center [643, 409] width 113 height 42
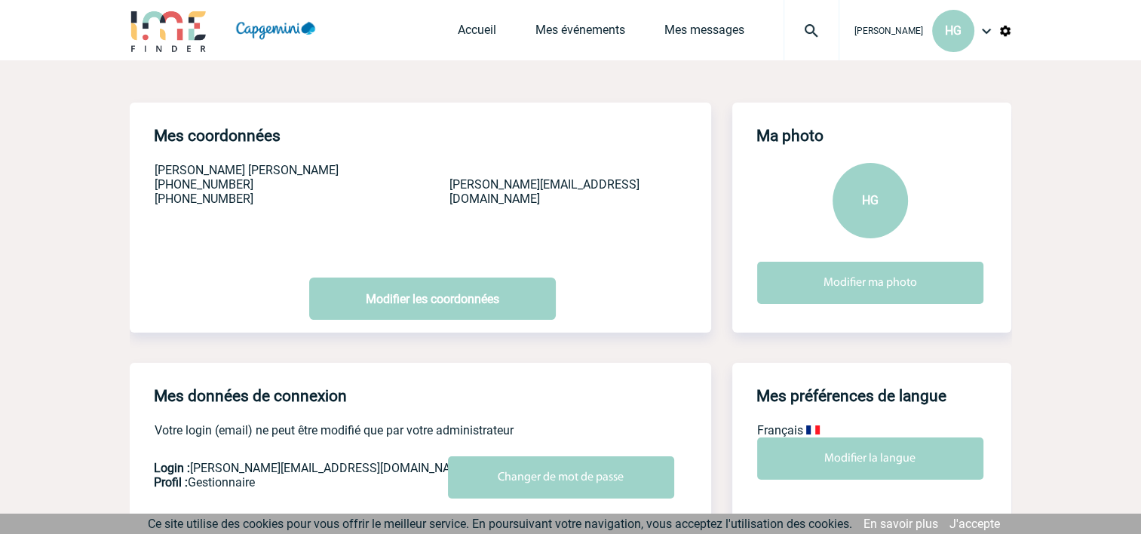
scroll to position [0, 0]
